Goal: Navigation & Orientation: Find specific page/section

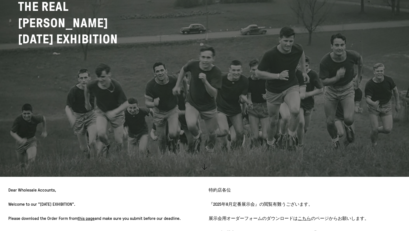
click at [148, 78] on link at bounding box center [204, 61] width 409 height 231
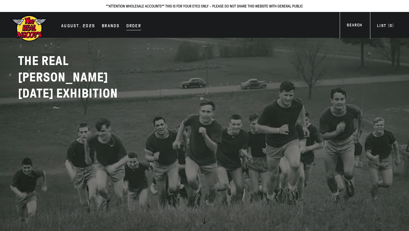
click at [132, 30] on div "Order" at bounding box center [133, 27] width 15 height 8
click at [103, 23] on li "Brands" at bounding box center [110, 27] width 23 height 8
click at [103, 31] on div "AUGUST. 2025 Brands Order More" at bounding box center [204, 25] width 409 height 26
click at [108, 26] on div "Brands" at bounding box center [111, 27] width 18 height 8
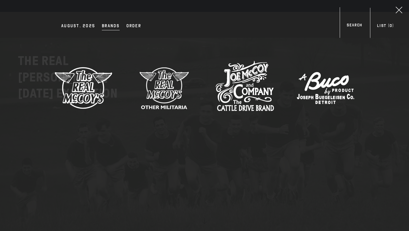
click at [246, 90] on img at bounding box center [244, 88] width 58 height 58
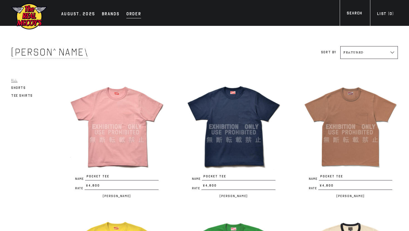
click at [126, 16] on div "Order" at bounding box center [133, 15] width 15 height 8
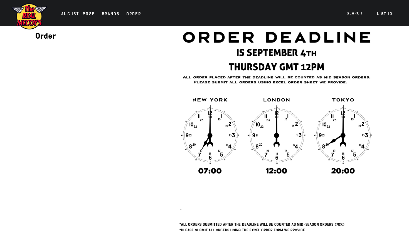
click at [108, 15] on div "Brands" at bounding box center [111, 15] width 18 height 8
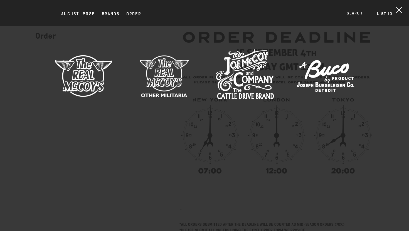
click at [93, 77] on img at bounding box center [83, 76] width 58 height 58
